Goal: Navigation & Orientation: Find specific page/section

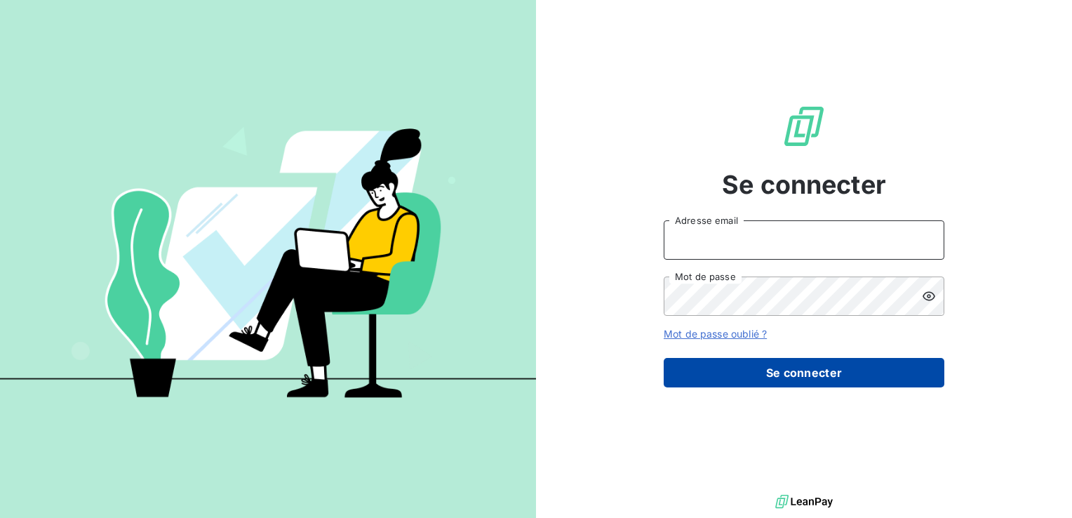
type input "[EMAIL_ADDRESS][PERSON_NAME][DOMAIN_NAME]"
click at [820, 378] on button "Se connecter" at bounding box center [804, 372] width 281 height 29
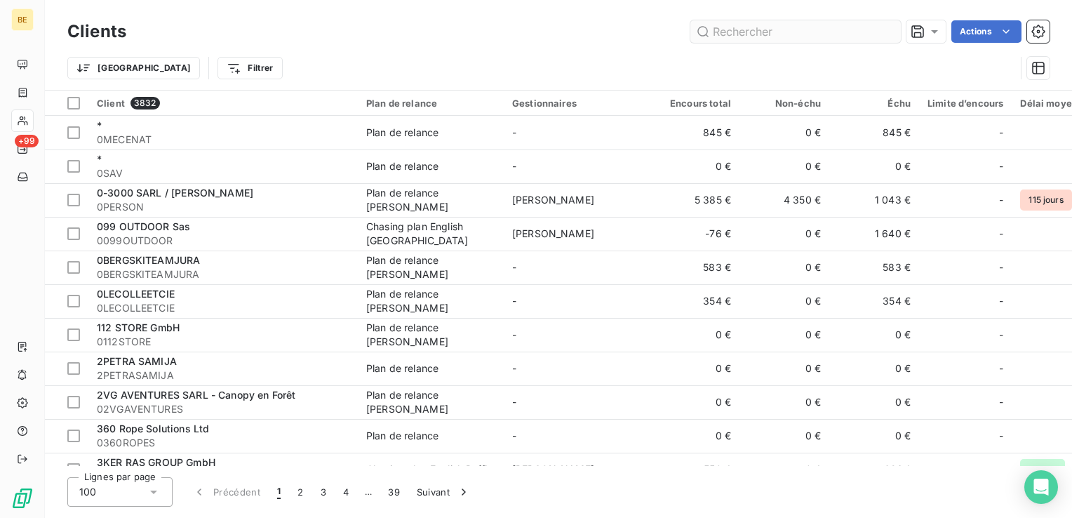
click at [777, 29] on input "text" at bounding box center [795, 31] width 210 height 22
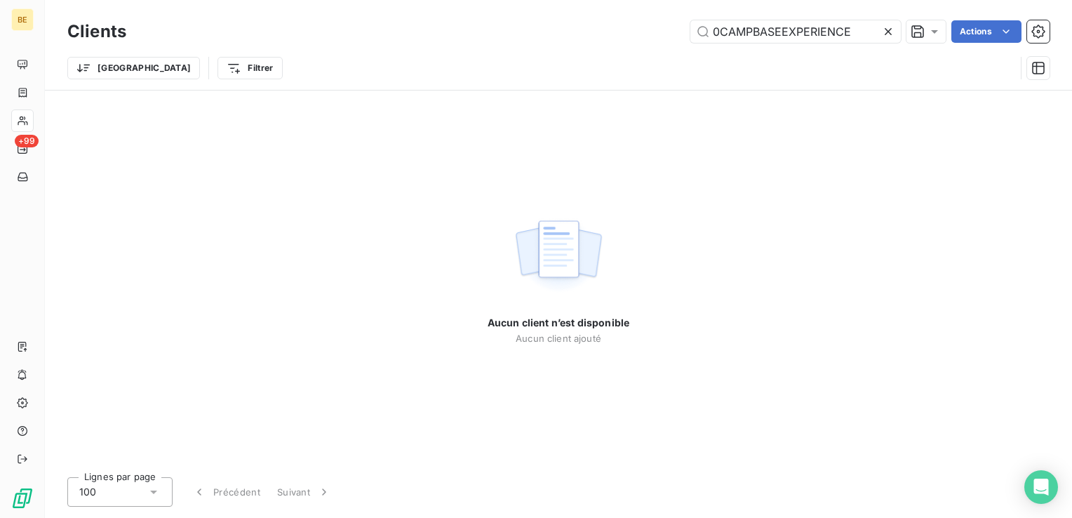
drag, startPoint x: 857, startPoint y: 33, endPoint x: 548, endPoint y: 37, distance: 309.4
click at [548, 37] on div "0CAMPBASEEXPERIENCE Actions" at bounding box center [596, 31] width 906 height 22
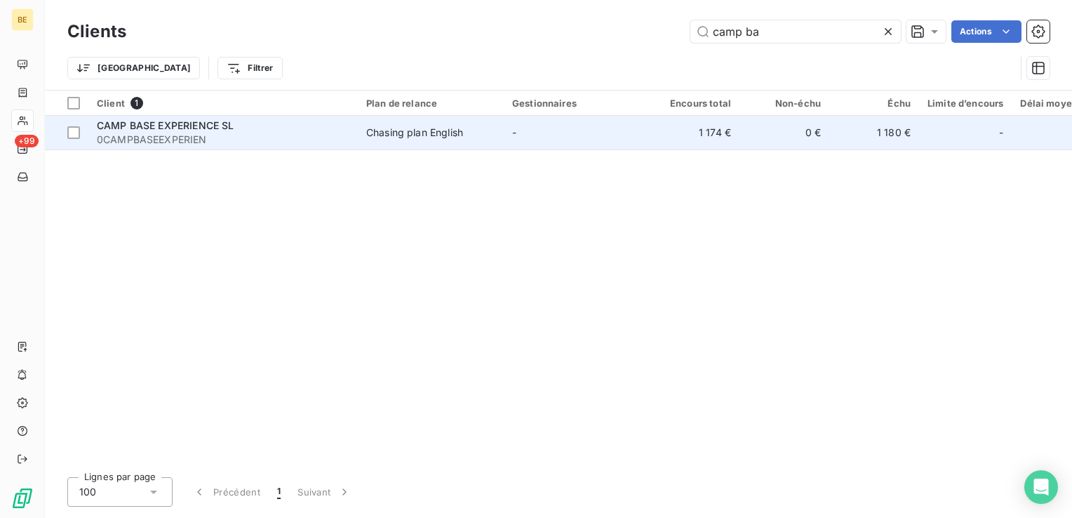
type input "camp ba"
click at [216, 123] on span "CAMP BASE EXPERIENCE SL" at bounding box center [165, 125] width 137 height 12
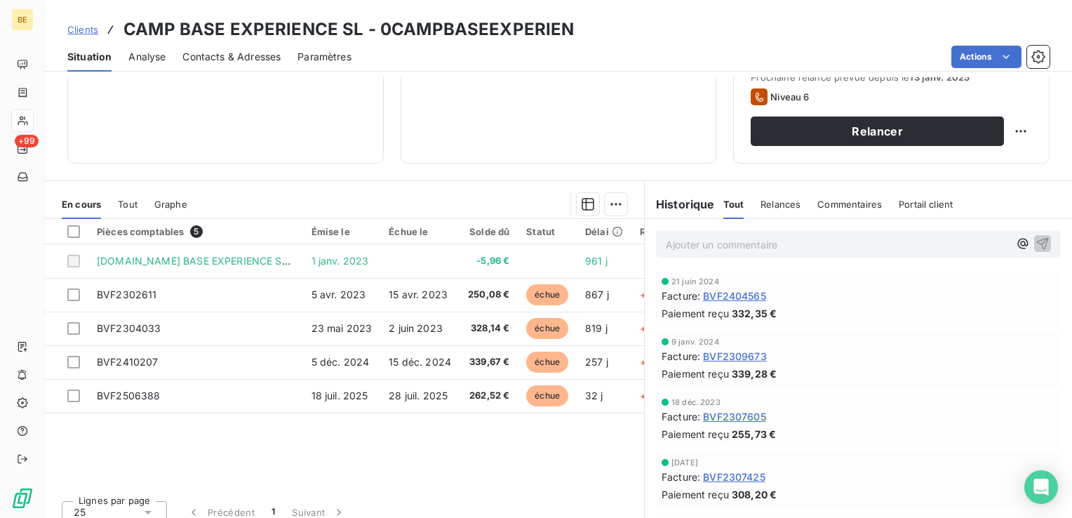
scroll to position [210, 0]
